Goal: Complete application form

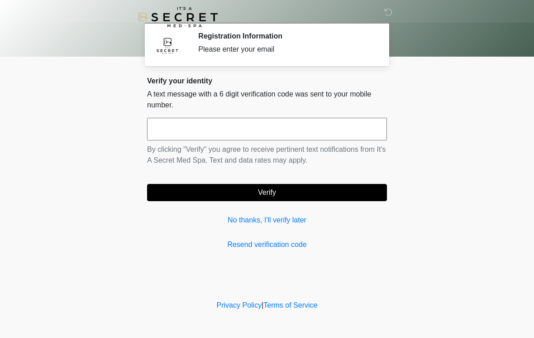
click at [266, 221] on link "No thanks, I'll verify later" at bounding box center [267, 220] width 240 height 11
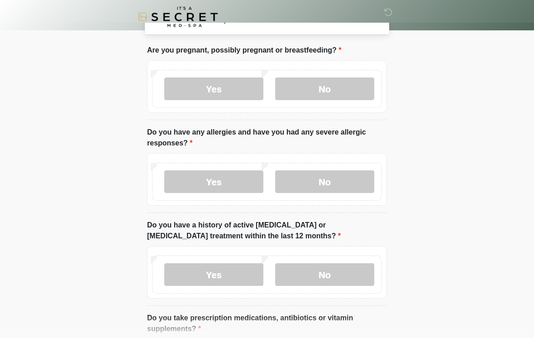
scroll to position [41, 0]
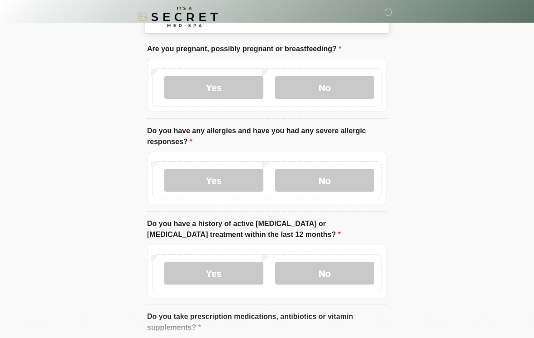
click at [329, 87] on label "No" at bounding box center [324, 88] width 99 height 23
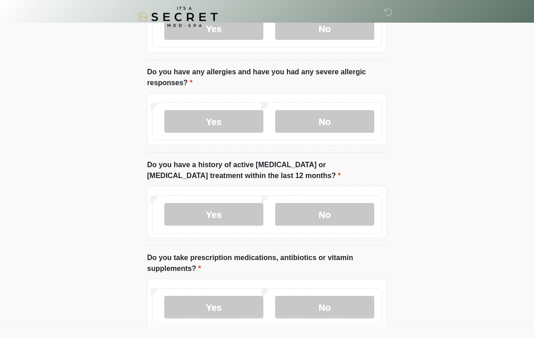
scroll to position [101, 0]
click at [331, 110] on label "No" at bounding box center [324, 121] width 99 height 23
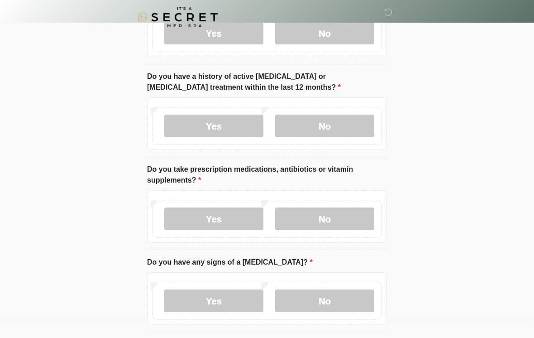
scroll to position [189, 0]
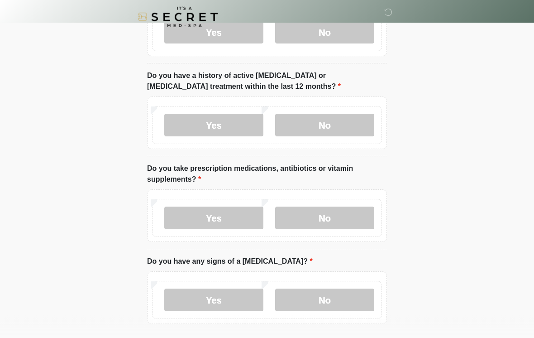
click at [337, 124] on label "No" at bounding box center [324, 125] width 99 height 23
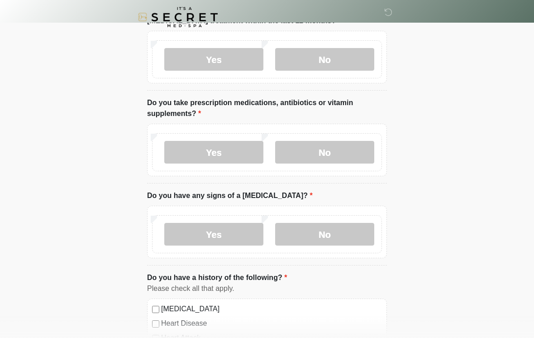
scroll to position [255, 0]
click at [333, 141] on label "No" at bounding box center [324, 152] width 99 height 23
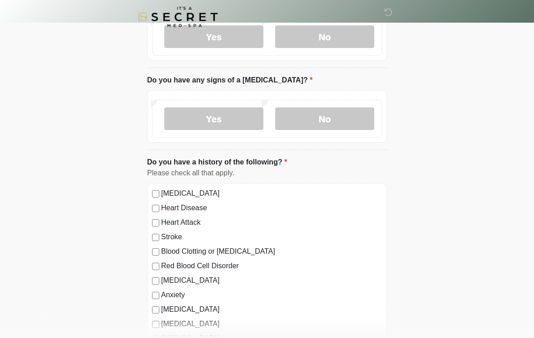
click at [336, 118] on label "No" at bounding box center [324, 119] width 99 height 23
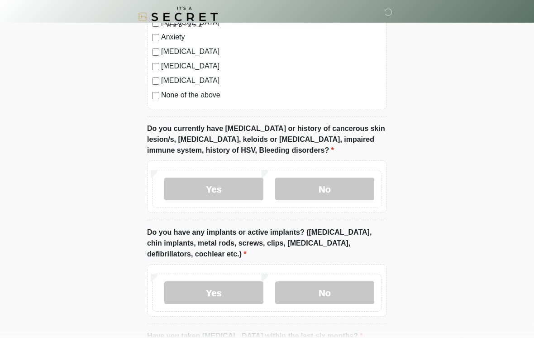
scroll to position [628, 0]
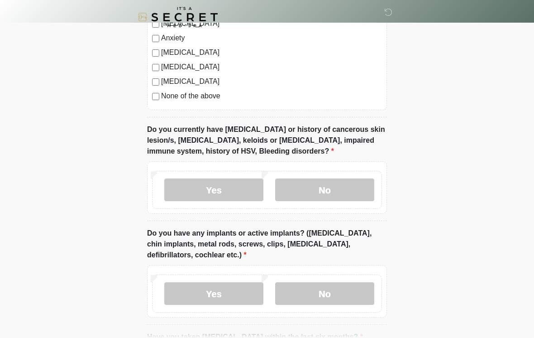
click at [342, 186] on label "No" at bounding box center [324, 189] width 99 height 23
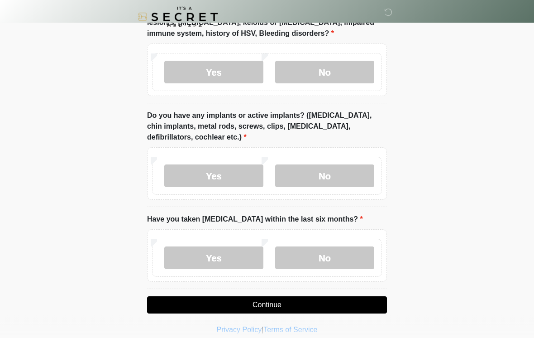
scroll to position [753, 0]
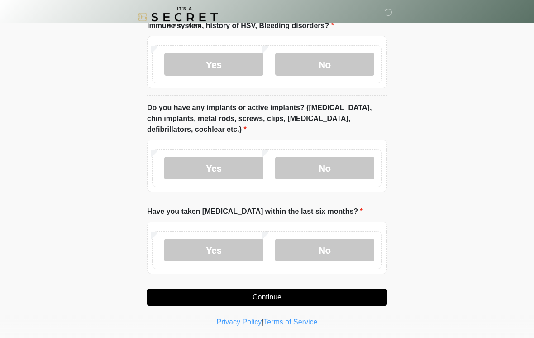
click at [323, 168] on label "No" at bounding box center [324, 168] width 99 height 23
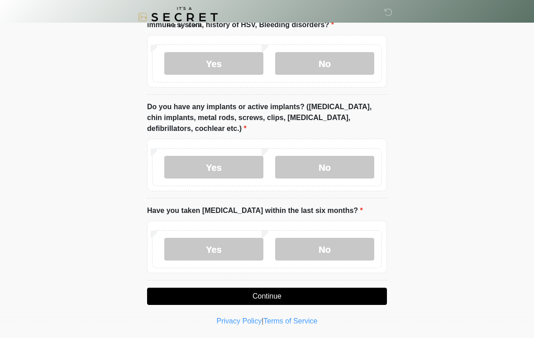
click at [332, 247] on label "No" at bounding box center [324, 249] width 99 height 23
click at [267, 298] on button "Continue" at bounding box center [267, 296] width 240 height 17
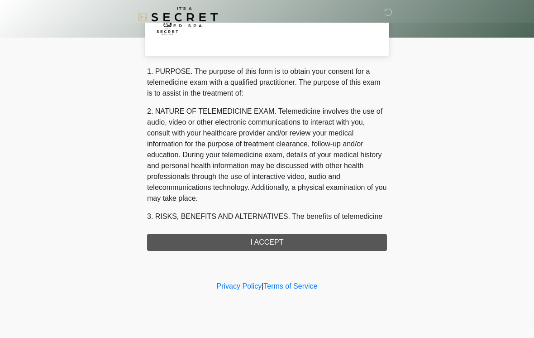
scroll to position [0, 0]
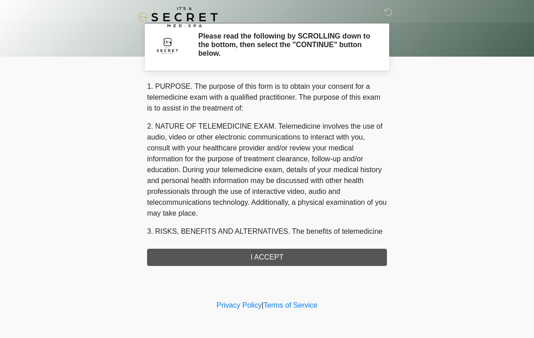
click at [267, 253] on div "1. PURPOSE. The purpose of this form is to obtain your consent for a telemedici…" at bounding box center [267, 173] width 240 height 185
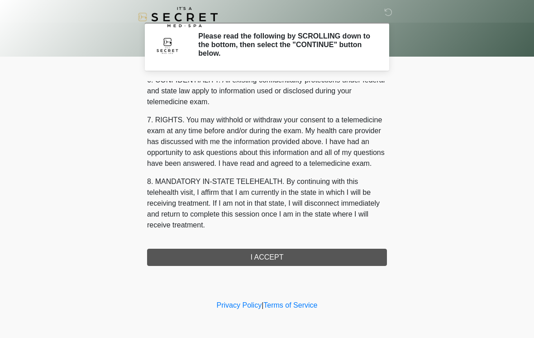
click at [278, 255] on div "1. PURPOSE. The purpose of this form is to obtain your consent for a telemedici…" at bounding box center [267, 173] width 240 height 185
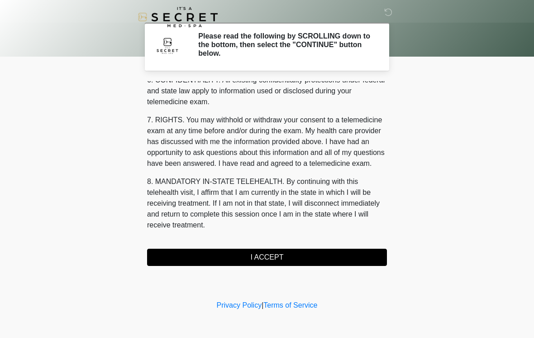
click at [258, 251] on button "I ACCEPT" at bounding box center [267, 257] width 240 height 17
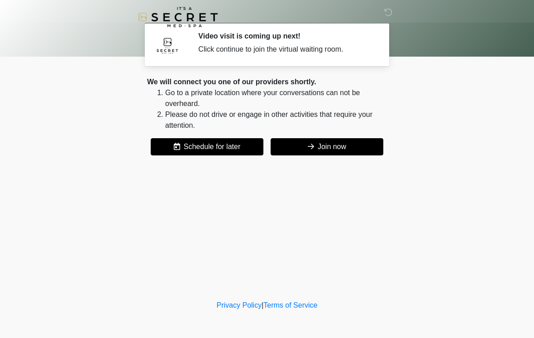
click at [326, 146] on button "Join now" at bounding box center [327, 146] width 113 height 17
